Goal: Find specific page/section: Find specific page/section

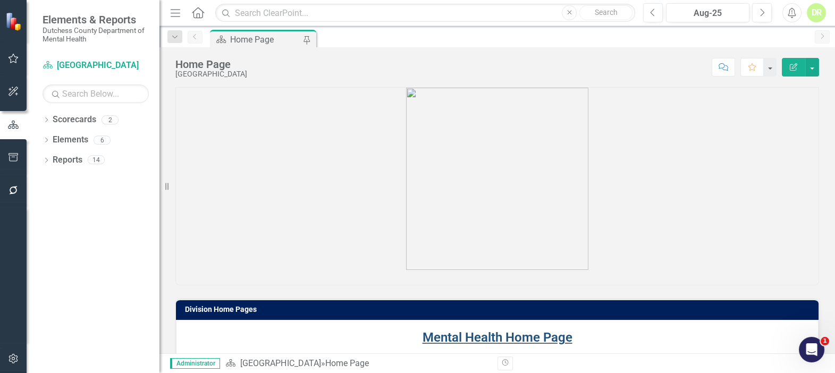
click at [503, 331] on link "Mental Health Home Page" at bounding box center [498, 337] width 150 height 15
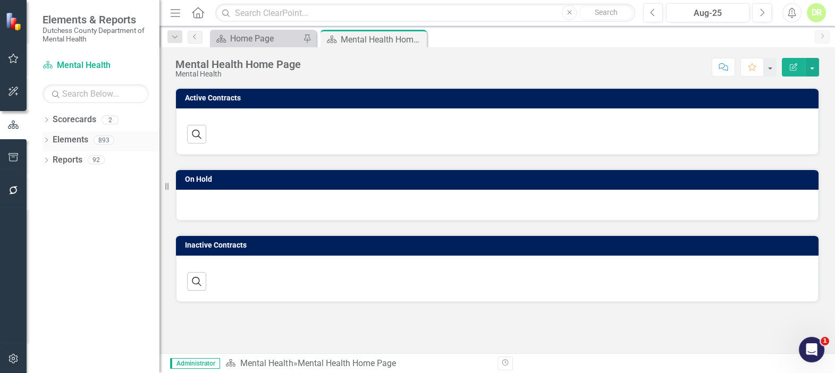
click at [79, 138] on link "Elements" at bounding box center [71, 140] width 36 height 12
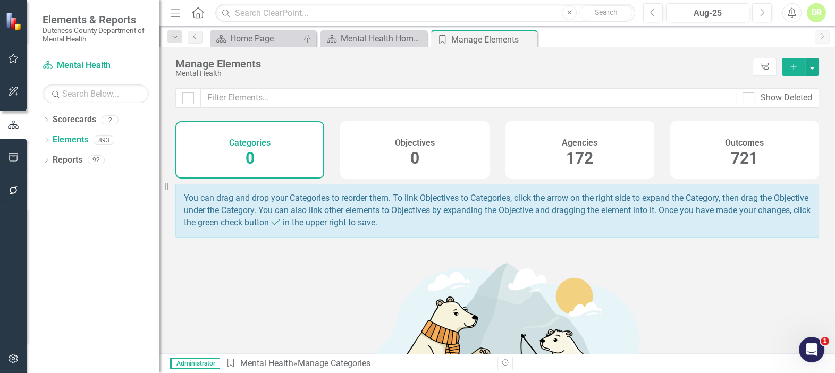
click at [576, 144] on h4 "Agencies" at bounding box center [580, 143] width 36 height 10
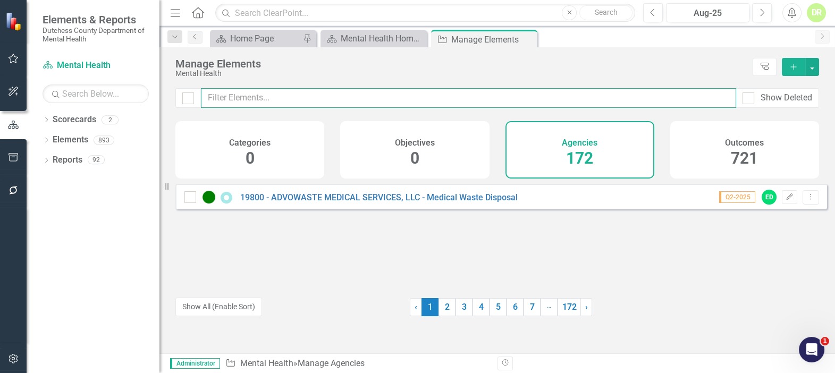
click at [298, 99] on input "text" at bounding box center [469, 98] width 536 height 20
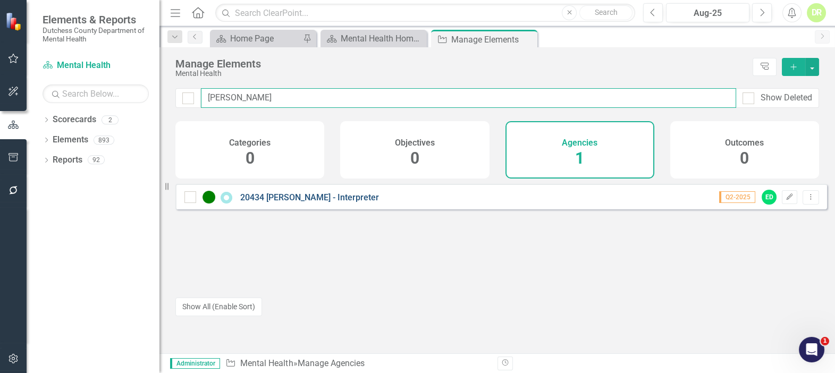
type input "[PERSON_NAME]"
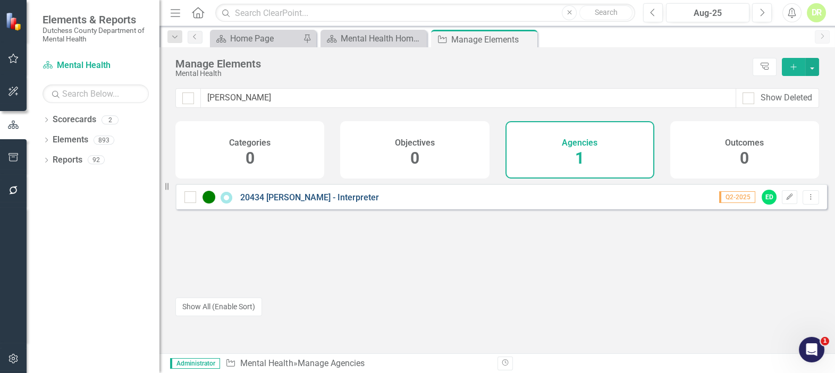
click at [358, 201] on link "20434 [PERSON_NAME] - Interpreter" at bounding box center [309, 198] width 139 height 10
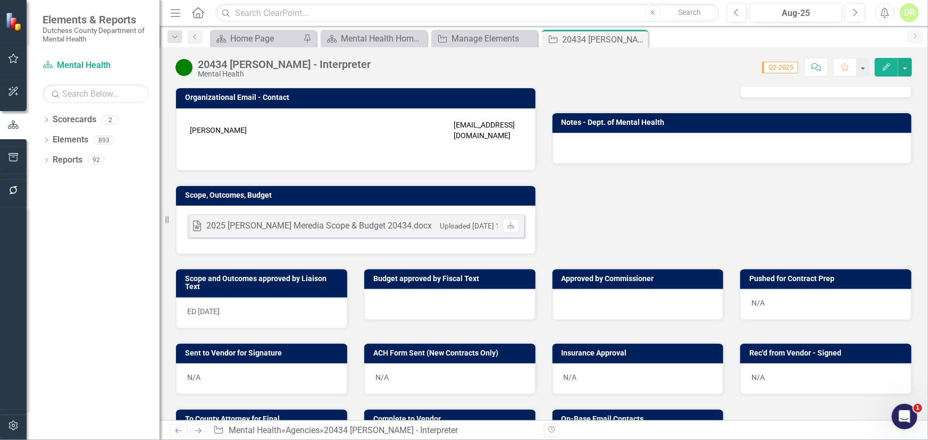
scroll to position [229, 0]
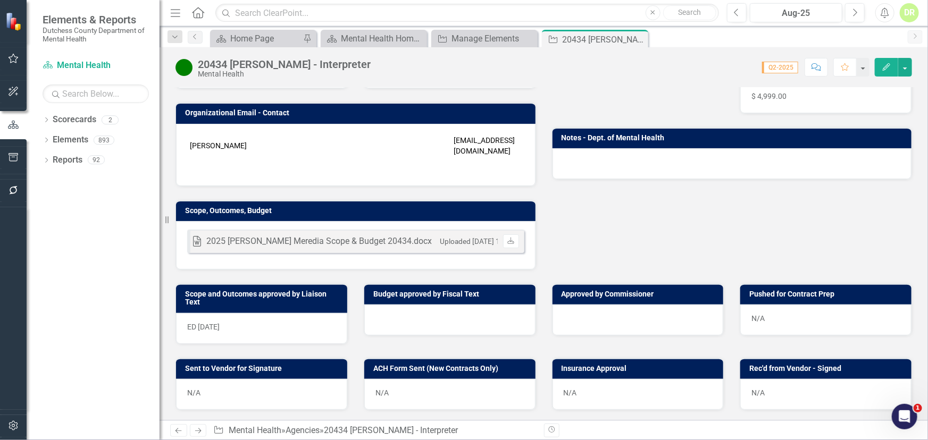
click at [383, 144] on td at bounding box center [413, 145] width 76 height 27
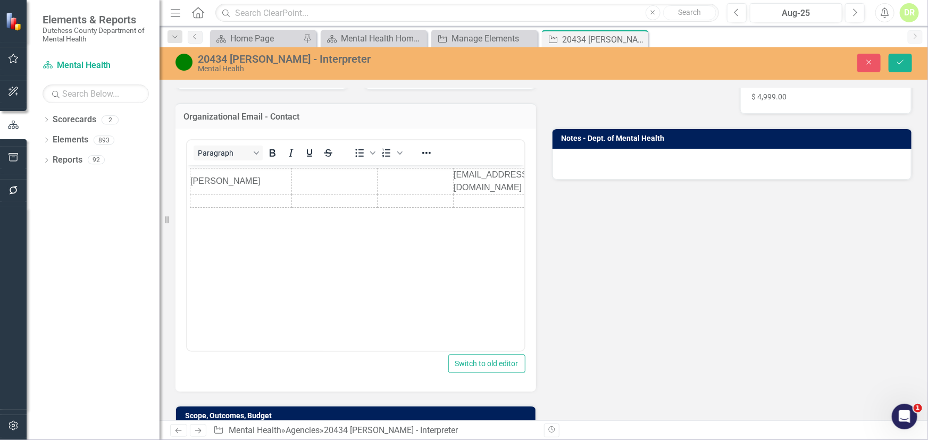
scroll to position [0, 0]
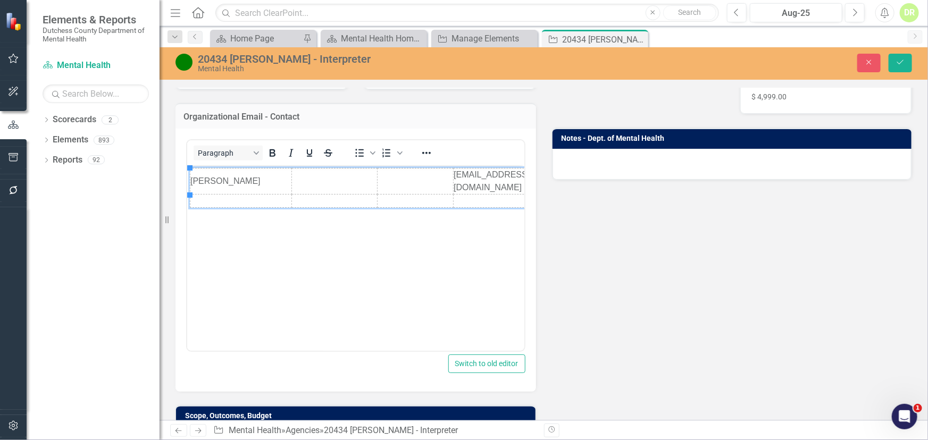
click at [453, 174] on td "[EMAIL_ADDRESS][DOMAIN_NAME]" at bounding box center [512, 182] width 118 height 26
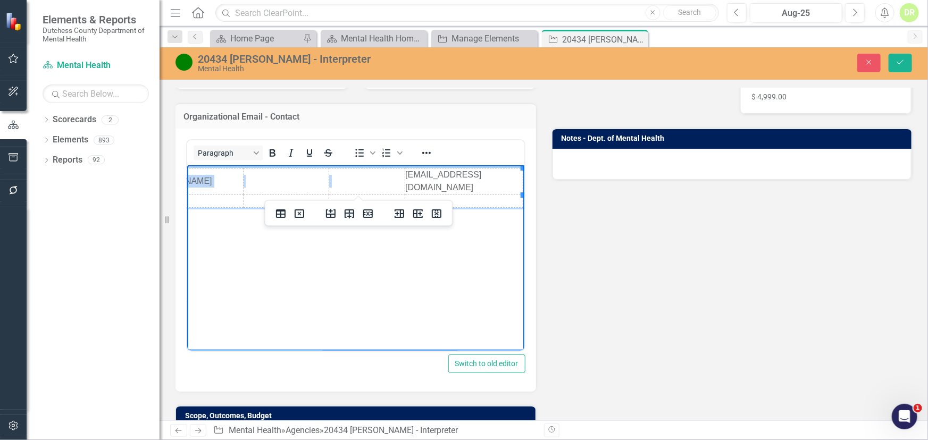
scroll to position [0, 53]
drag, startPoint x: 446, startPoint y: 174, endPoint x: 514, endPoint y: 171, distance: 68.2
click at [514, 171] on td "[EMAIL_ADDRESS][DOMAIN_NAME]" at bounding box center [462, 182] width 118 height 26
copy td "[EMAIL_ADDRESS][DOMAIN_NAME]"
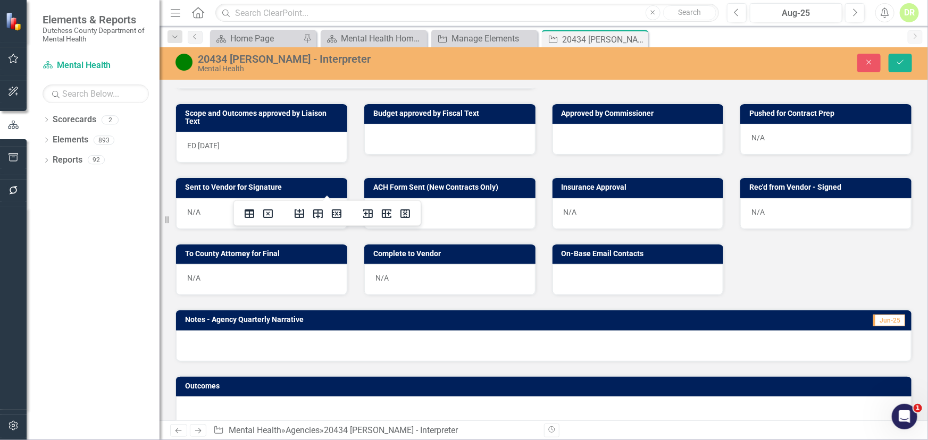
scroll to position [0, 53]
click at [649, 280] on div at bounding box center [638, 279] width 171 height 31
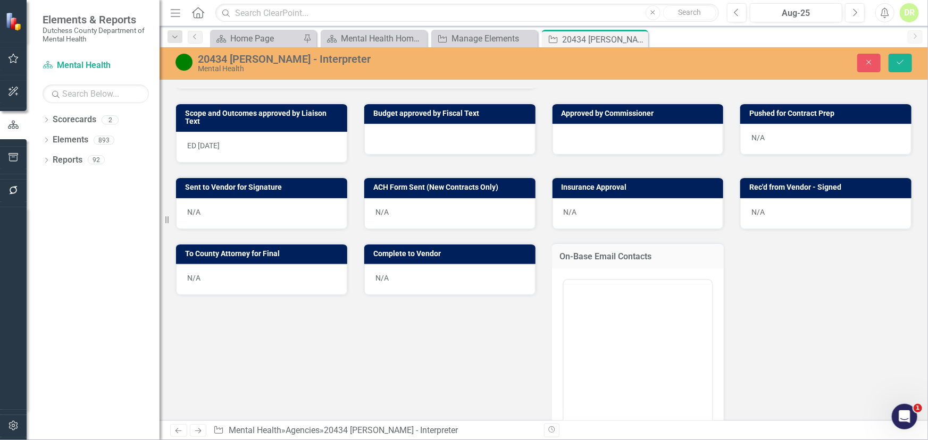
scroll to position [0, 0]
click at [578, 314] on p "Rich Text Area. Press ALT-0 for help." at bounding box center [638, 314] width 144 height 13
drag, startPoint x: 900, startPoint y: 57, endPoint x: 783, endPoint y: 103, distance: 125.6
click at [835, 58] on button "Save" at bounding box center [900, 63] width 23 height 19
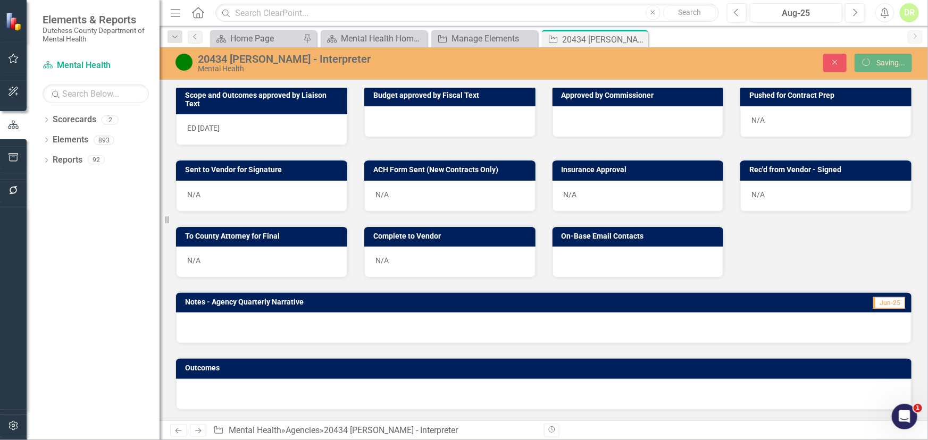
scroll to position [407, 0]
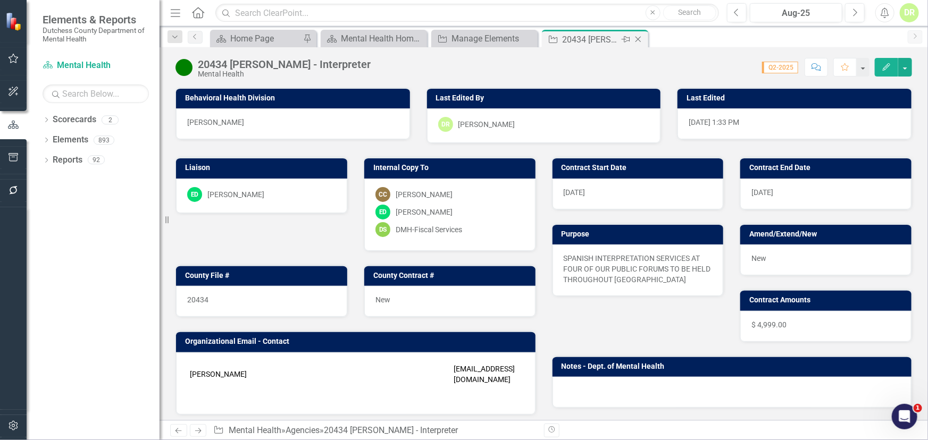
click at [639, 38] on icon at bounding box center [639, 40] width 6 height 6
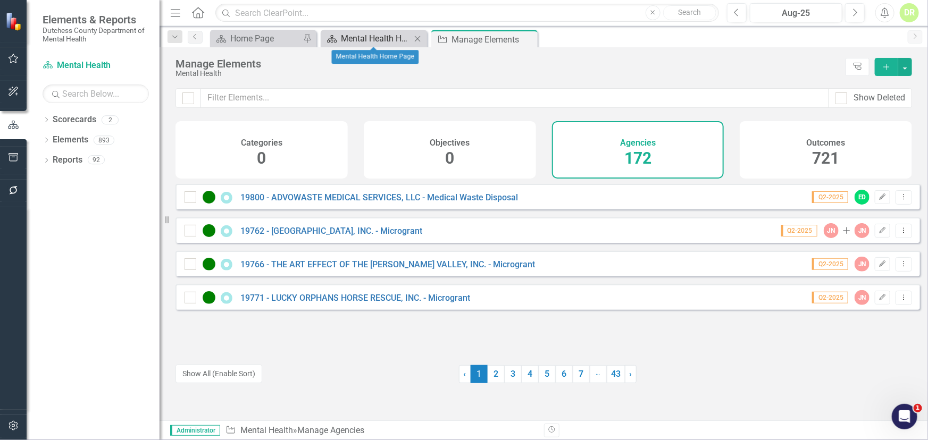
click at [409, 41] on div "Mental Health Home Page" at bounding box center [376, 38] width 70 height 13
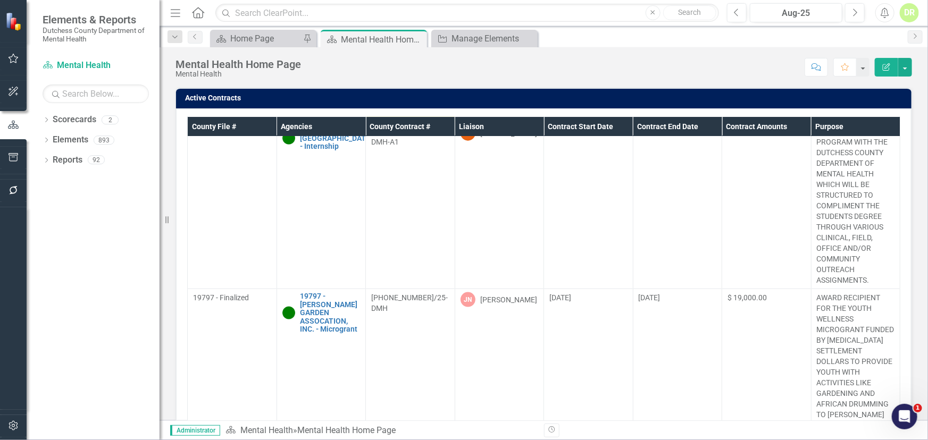
scroll to position [676, 0]
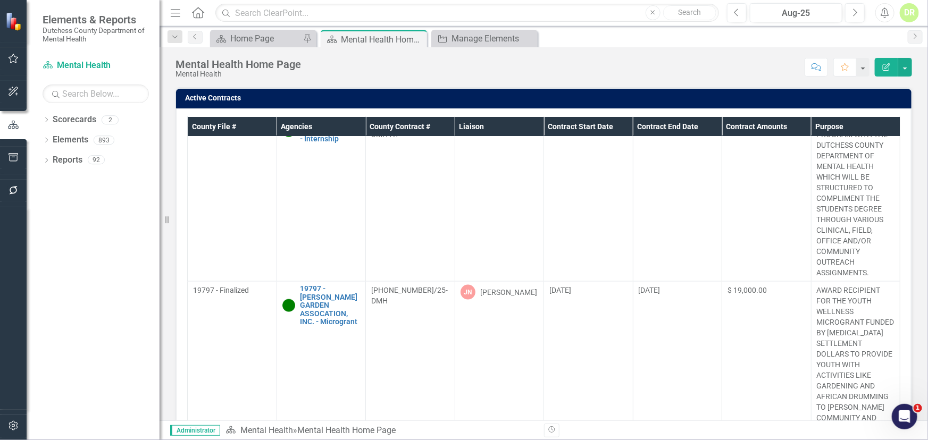
click at [649, 126] on th "Contract End Date" at bounding box center [677, 127] width 89 height 20
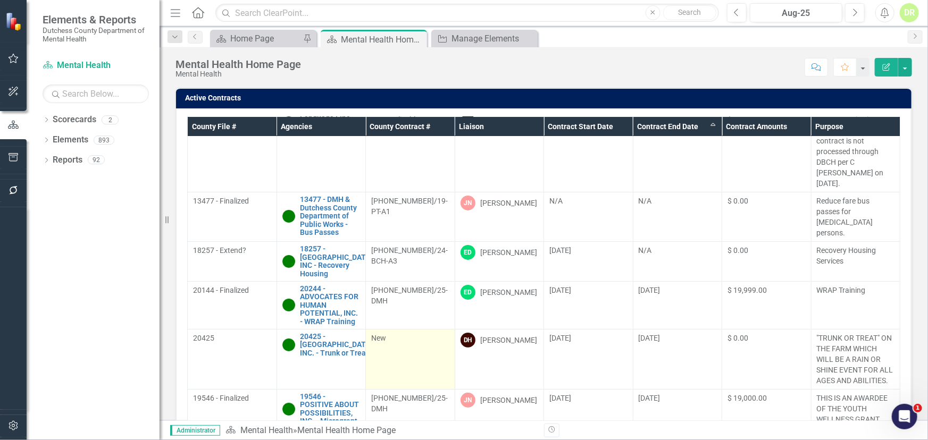
scroll to position [48, 0]
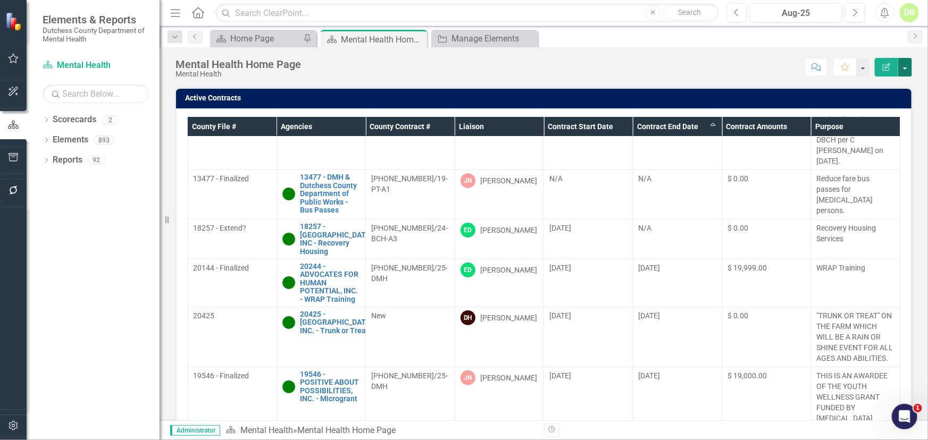
click at [835, 65] on button "button" at bounding box center [905, 67] width 14 height 19
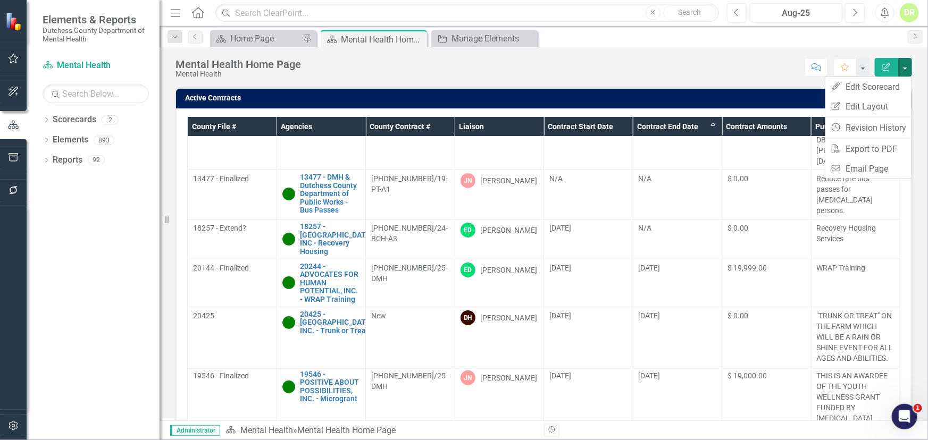
click at [764, 71] on div "Score: N/A Aug-25 Completed Comment Favorite Edit Report" at bounding box center [609, 67] width 606 height 18
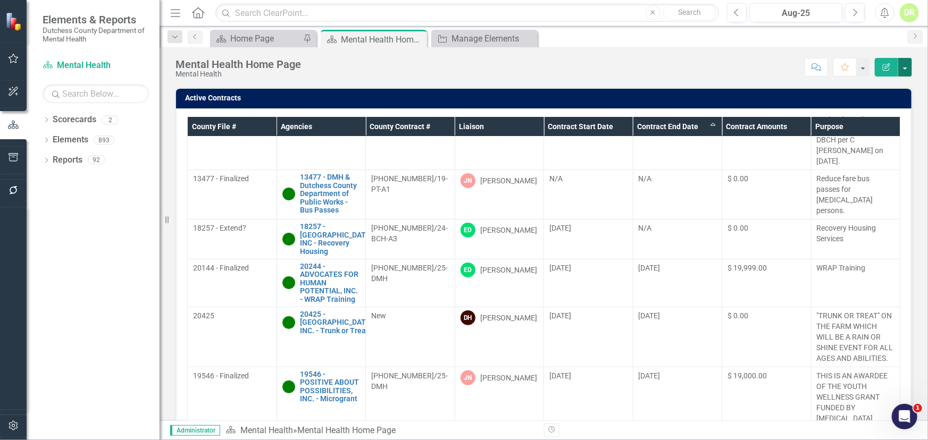
click at [835, 69] on button "button" at bounding box center [905, 67] width 14 height 19
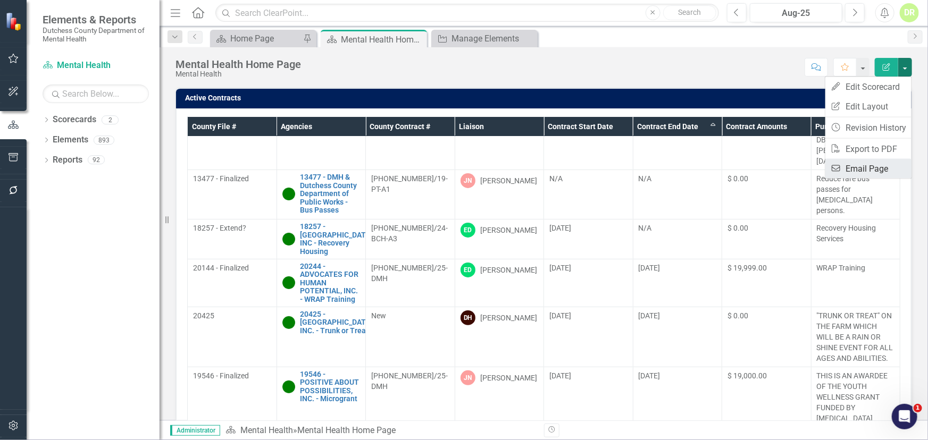
click at [835, 167] on link "Email Email Page" at bounding box center [868, 169] width 86 height 20
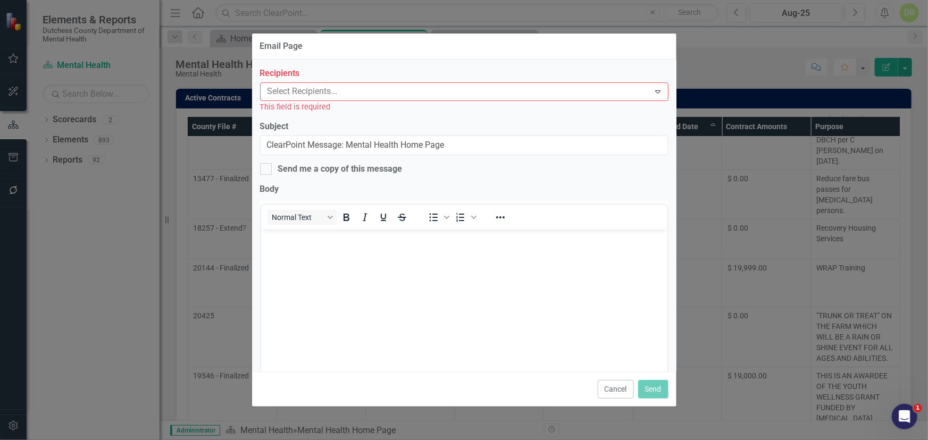
scroll to position [0, 0]
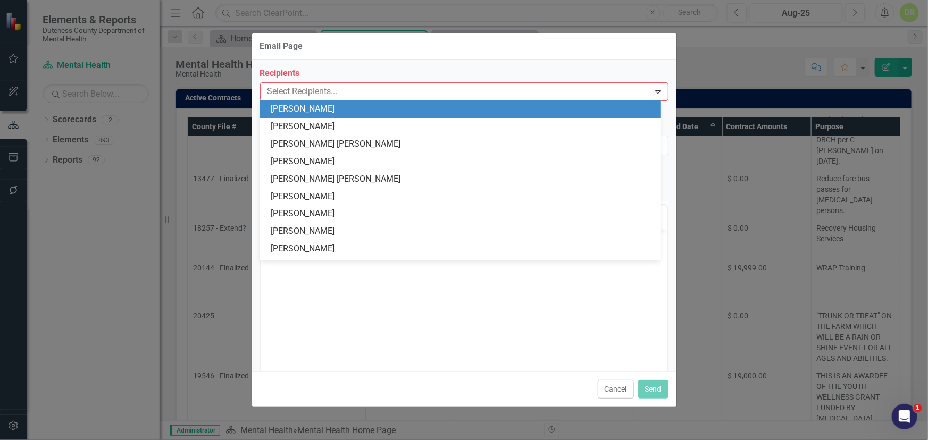
click at [319, 89] on div at bounding box center [456, 92] width 387 height 14
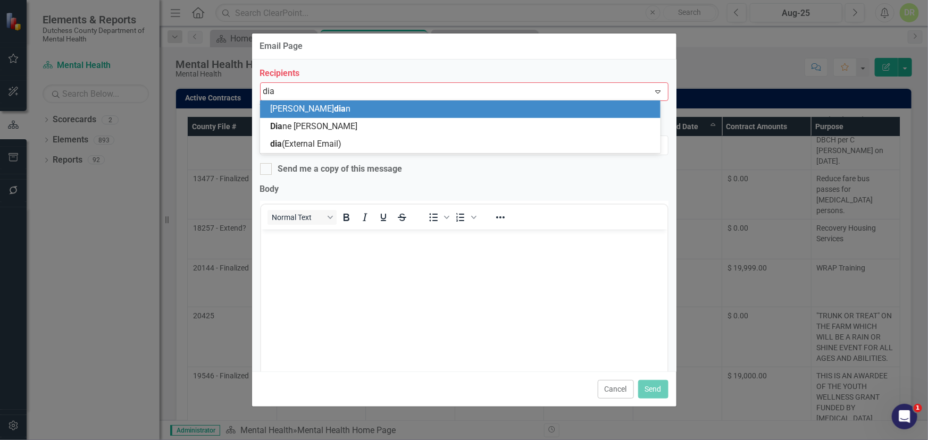
type input "[PERSON_NAME]"
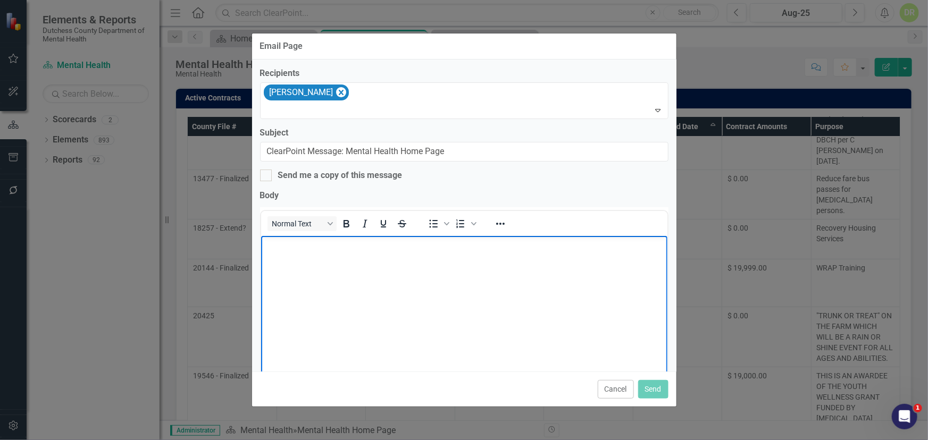
click at [269, 248] on p "Rich Text Area. Press ALT-0 for help." at bounding box center [463, 244] width 401 height 13
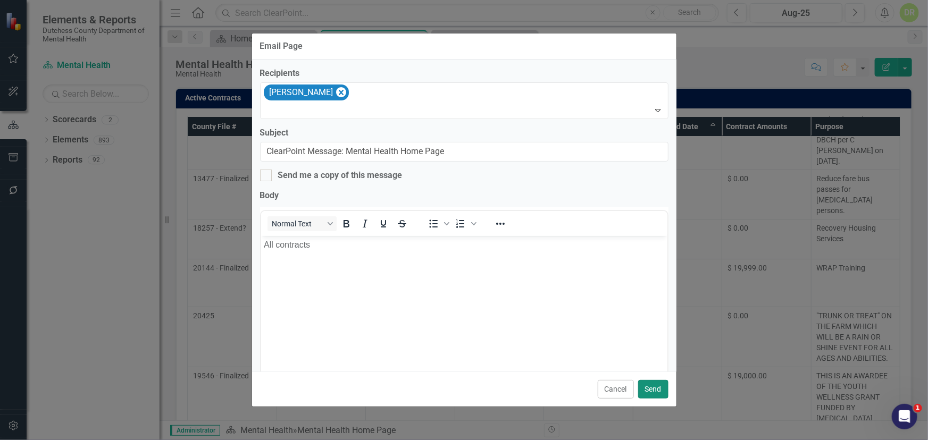
click at [650, 373] on button "Send" at bounding box center [653, 389] width 30 height 19
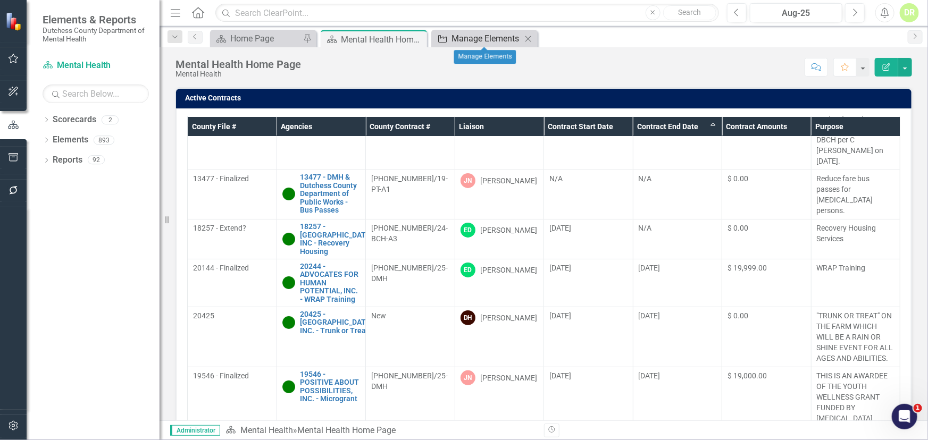
click at [463, 38] on div "Manage Elements" at bounding box center [487, 38] width 70 height 13
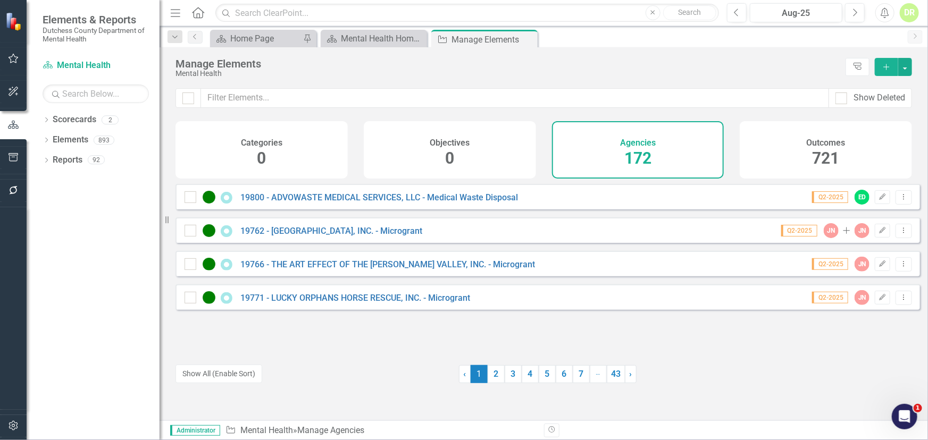
click at [641, 144] on h4 "Agencies" at bounding box center [638, 143] width 36 height 10
click at [835, 68] on button "button" at bounding box center [905, 67] width 14 height 18
click at [580, 264] on div "19766 - THE ART EFFECT OF THE [PERSON_NAME] VALLEY, INC. - Microgrant Q2-2025 J…" at bounding box center [547, 264] width 745 height 26
click at [377, 38] on div "Mental Health Home Page" at bounding box center [376, 38] width 70 height 13
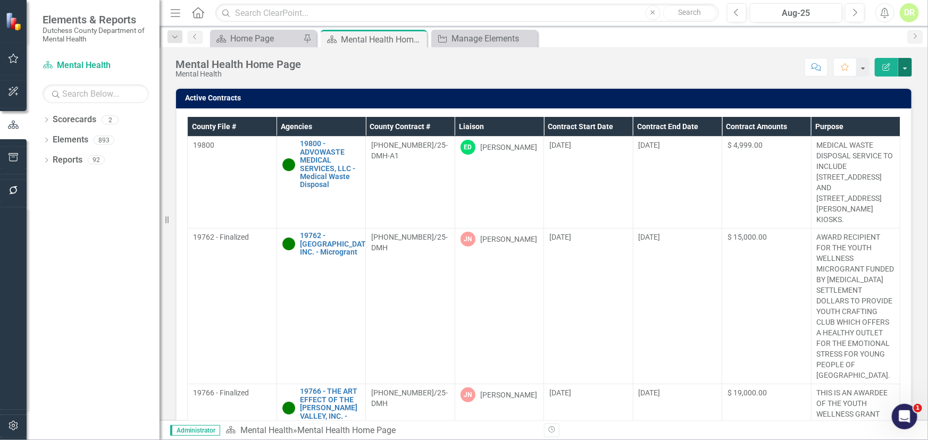
click at [835, 64] on button "button" at bounding box center [905, 67] width 14 height 19
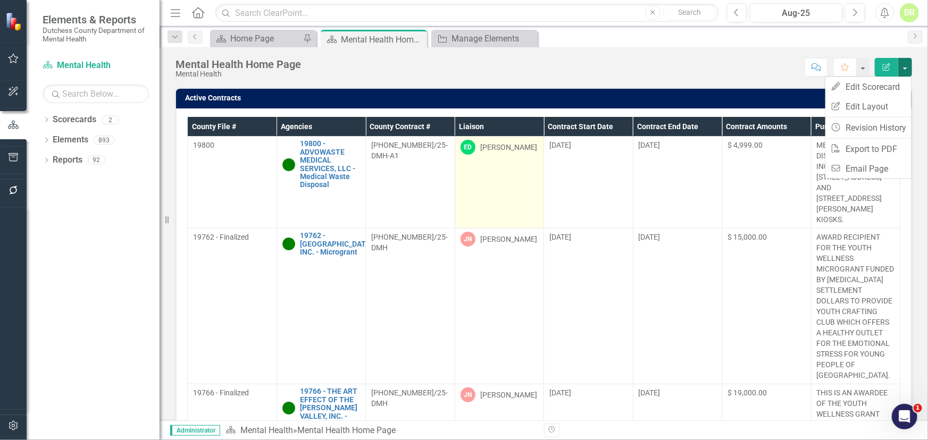
click at [530, 173] on td "ED [PERSON_NAME]" at bounding box center [499, 183] width 89 height 92
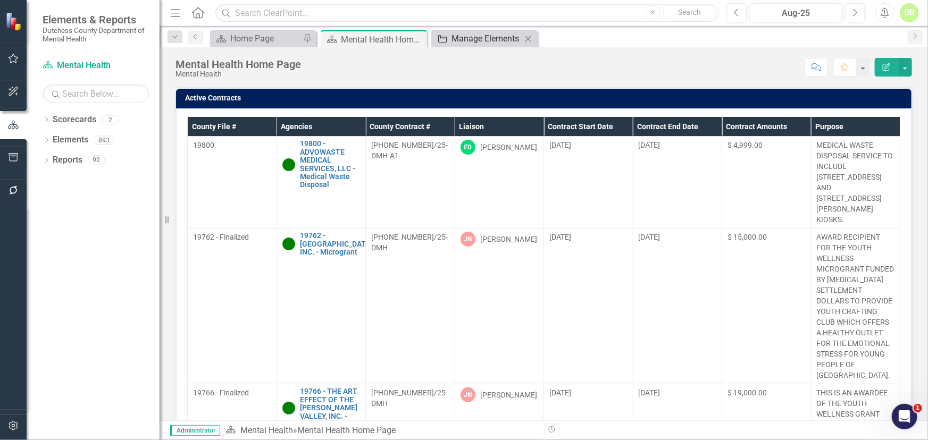
click at [488, 34] on div "Manage Elements" at bounding box center [487, 38] width 70 height 13
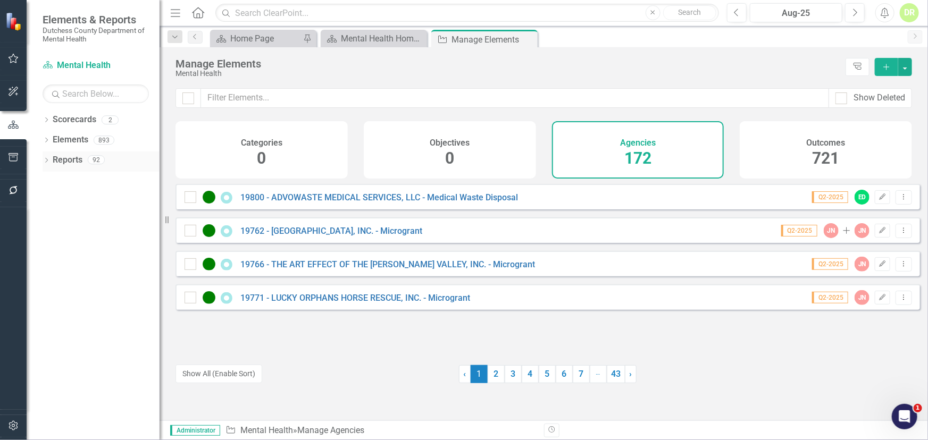
click at [74, 158] on link "Reports" at bounding box center [68, 160] width 30 height 12
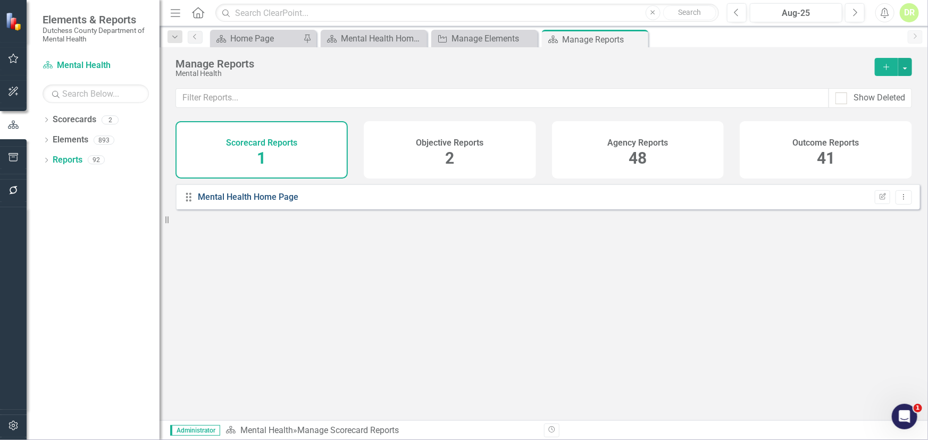
click at [223, 202] on link "Mental Health Home Page" at bounding box center [248, 197] width 101 height 10
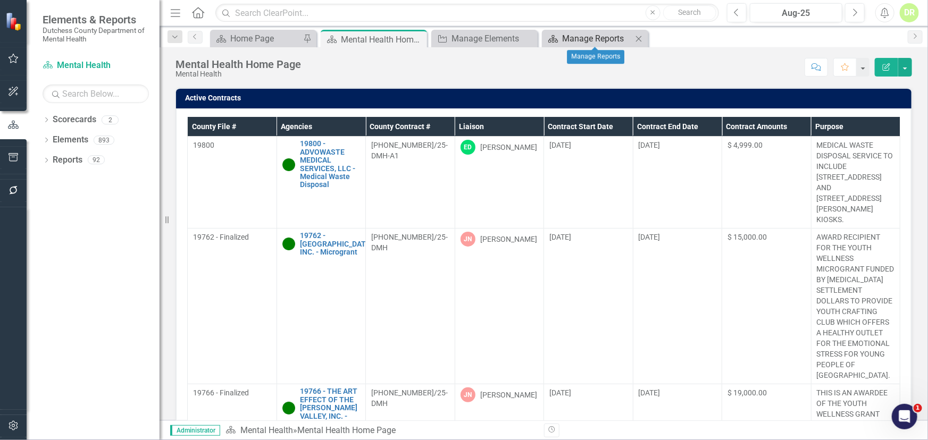
click at [599, 42] on div "Manage Reports" at bounding box center [597, 38] width 70 height 13
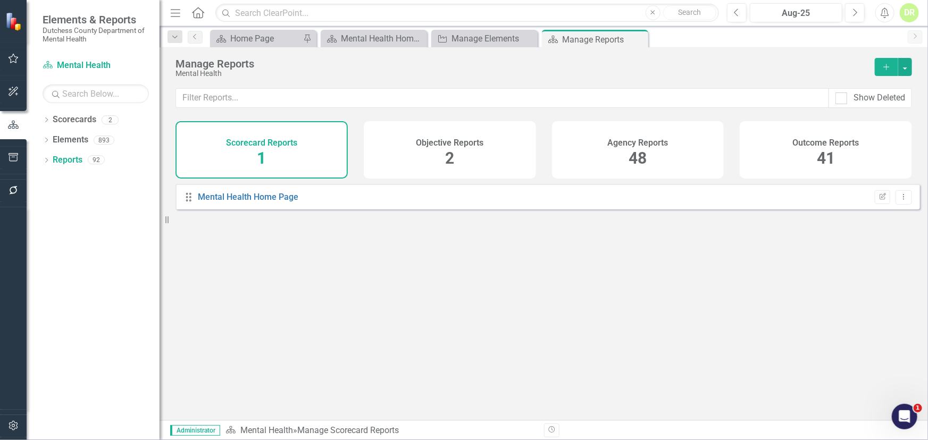
click at [621, 145] on h4 "Agency Reports" at bounding box center [637, 143] width 61 height 10
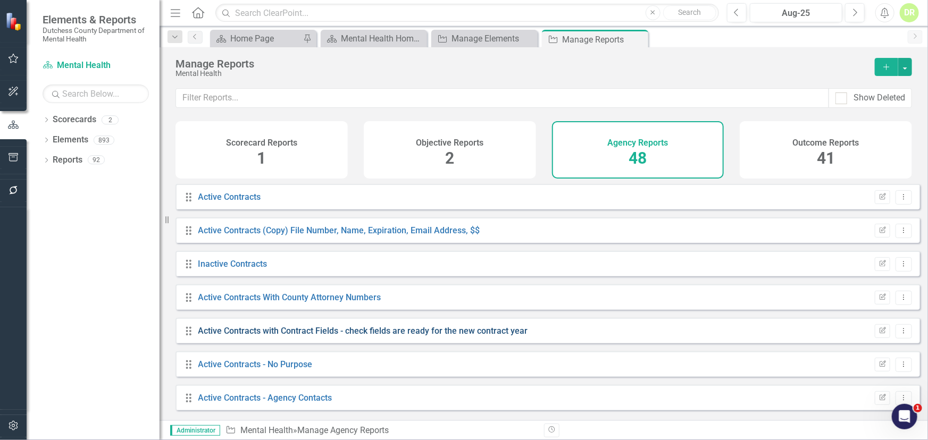
click at [287, 336] on link "Active Contracts with Contract Fields - check fields are ready for the new cont…" at bounding box center [363, 331] width 330 height 10
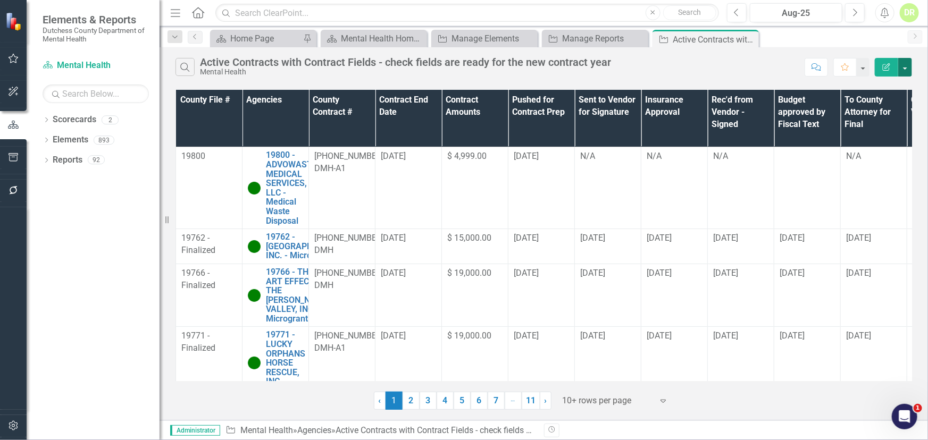
click at [835, 66] on button "button" at bounding box center [905, 67] width 14 height 19
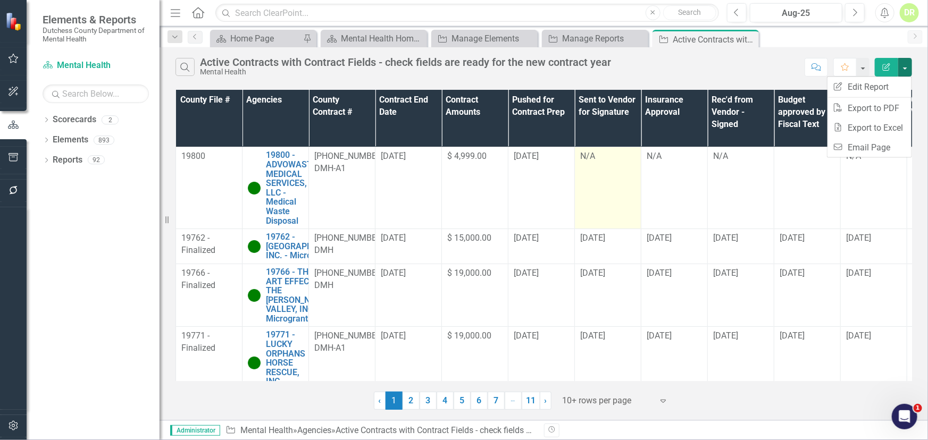
click at [631, 196] on td "N/A" at bounding box center [608, 188] width 66 height 82
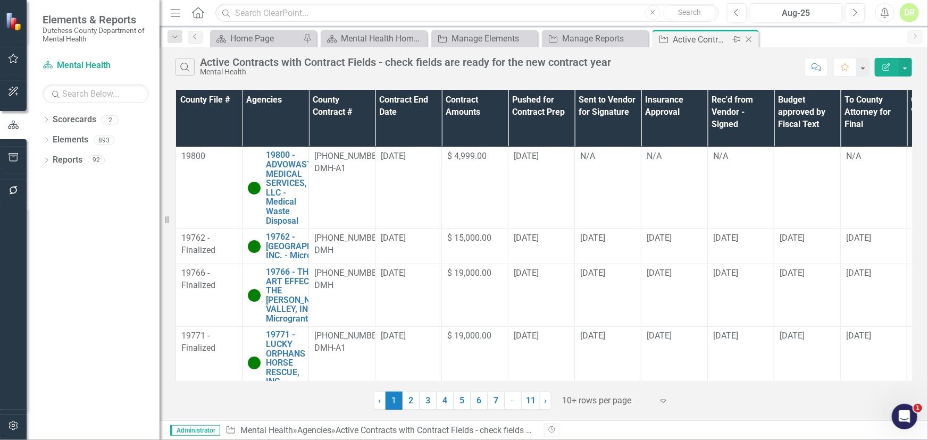
click at [752, 38] on icon "Close" at bounding box center [748, 39] width 11 height 9
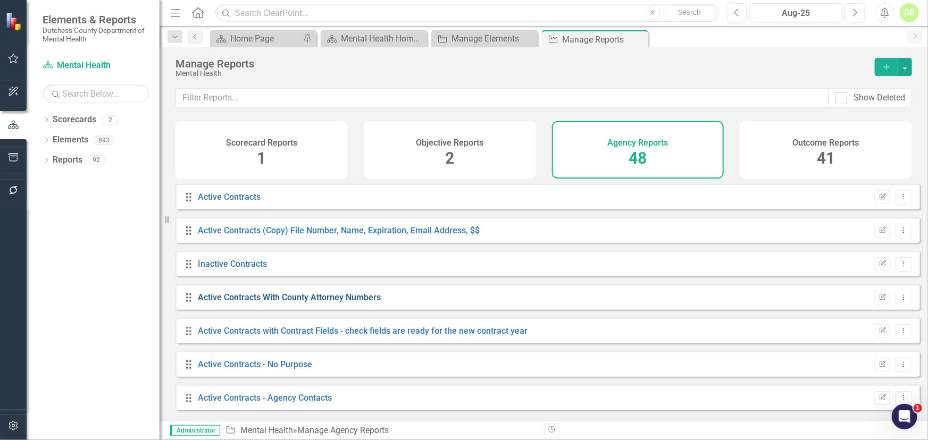
click at [280, 303] on link "Active Contracts With County Attorney Numbers" at bounding box center [289, 297] width 183 height 10
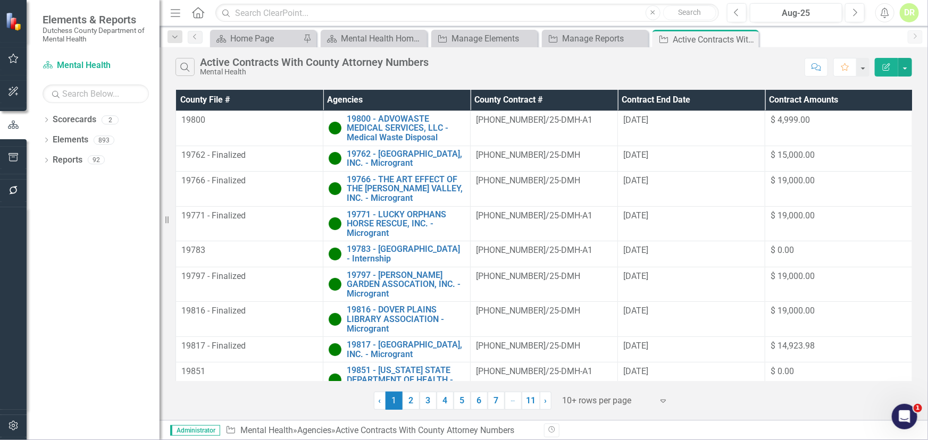
click at [668, 101] on th "Contract End Date" at bounding box center [691, 100] width 147 height 21
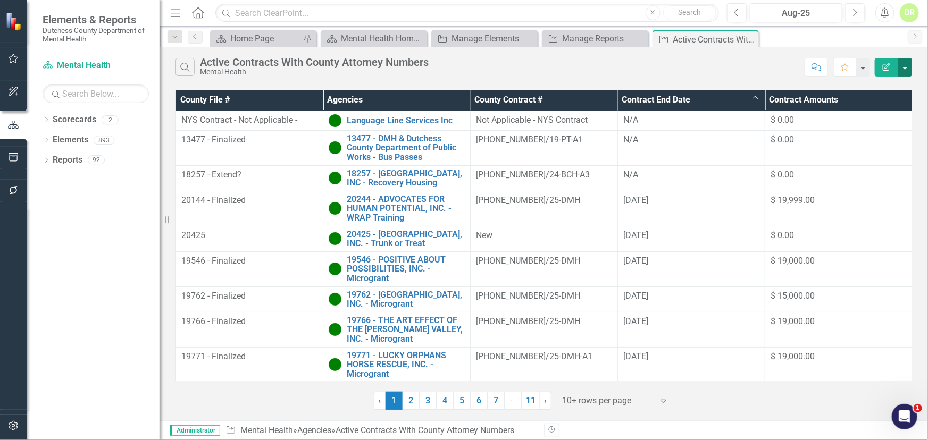
click at [835, 63] on button "button" at bounding box center [905, 67] width 14 height 19
click at [835, 127] on link "Excel Export to Excel" at bounding box center [869, 128] width 84 height 20
click at [476, 35] on div "Manage Elements" at bounding box center [487, 38] width 70 height 13
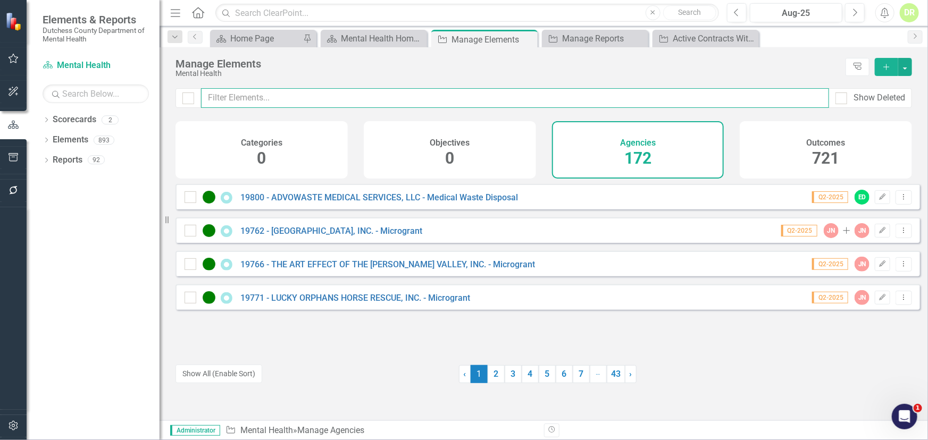
click at [243, 90] on input "text" at bounding box center [515, 98] width 628 height 20
click at [319, 91] on input "text" at bounding box center [515, 98] width 628 height 20
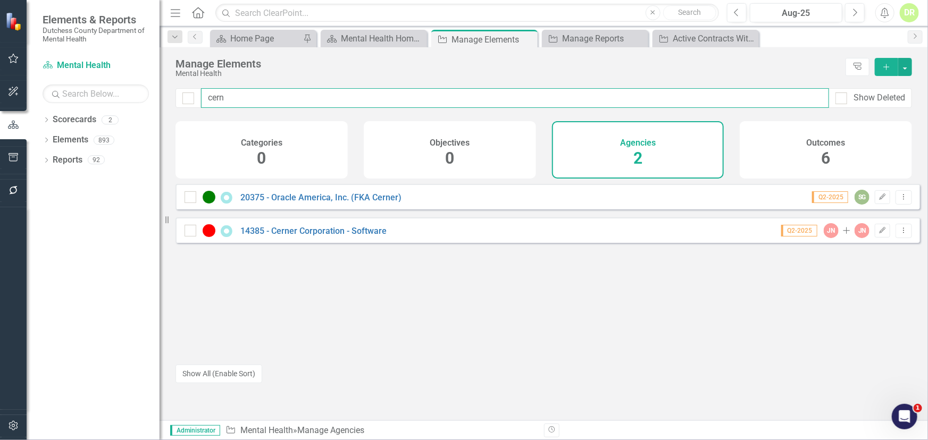
drag, startPoint x: 225, startPoint y: 96, endPoint x: 122, endPoint y: 95, distance: 103.2
click at [123, 96] on div "Elements & Reports Dutchess County Department of Mental Health Scorecard Mental…" at bounding box center [464, 220] width 928 height 440
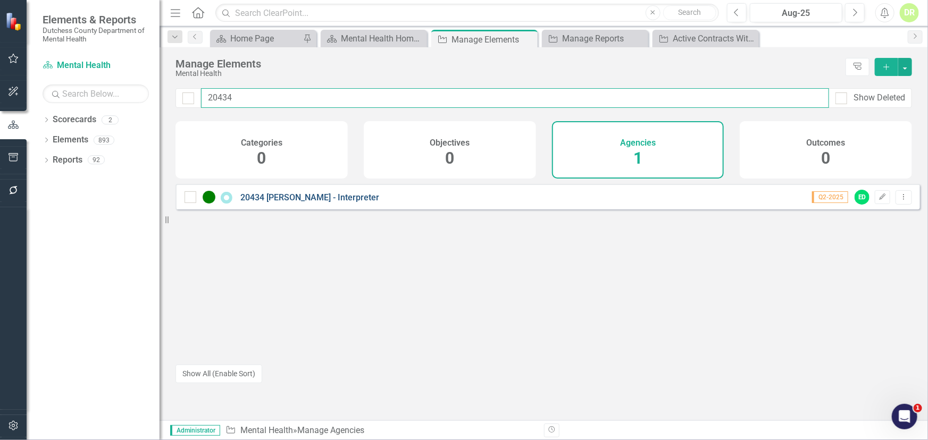
type input "20434"
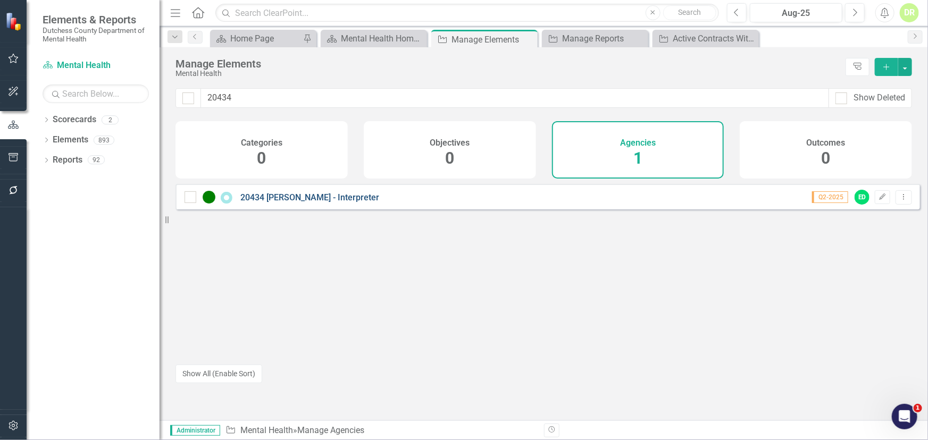
click at [282, 203] on link "20434 [PERSON_NAME] - Interpreter" at bounding box center [309, 198] width 139 height 10
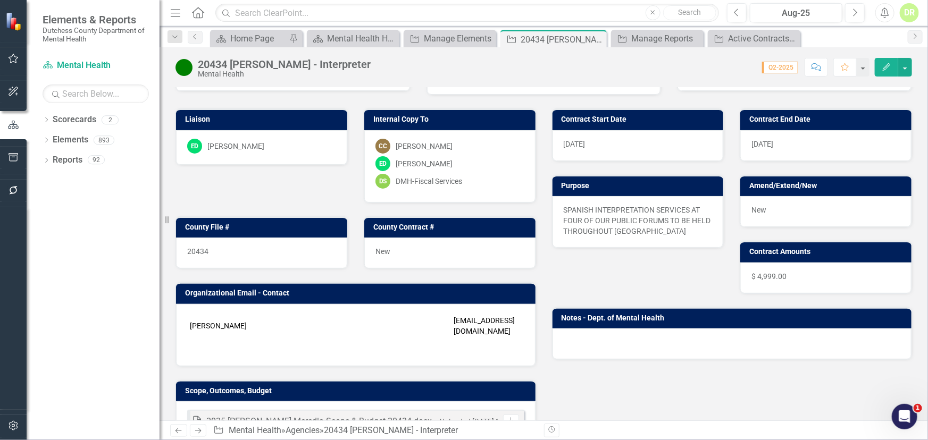
scroll to position [48, 0]
